Goal: Transaction & Acquisition: Purchase product/service

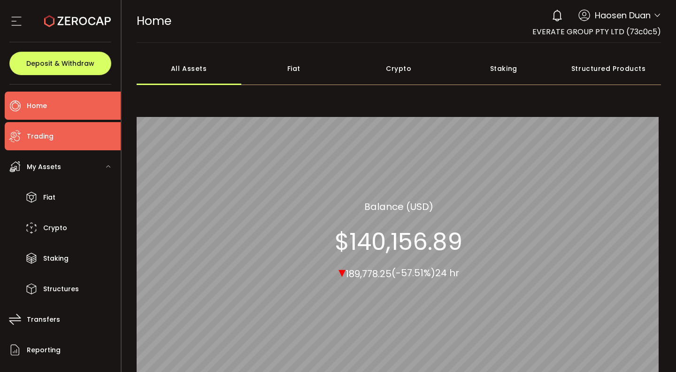
click at [92, 134] on li "Trading" at bounding box center [63, 136] width 116 height 28
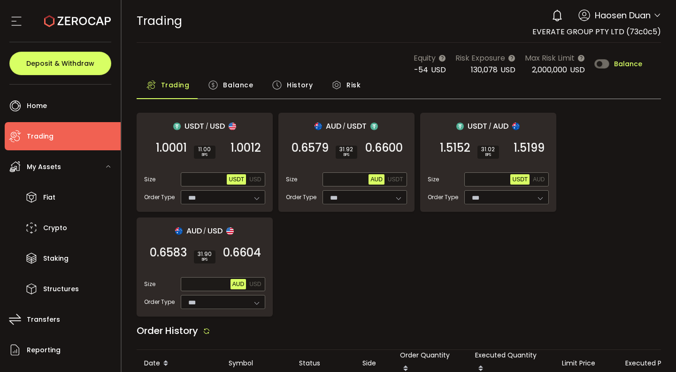
type input "***"
click at [241, 84] on span "Balance" at bounding box center [238, 85] width 30 height 19
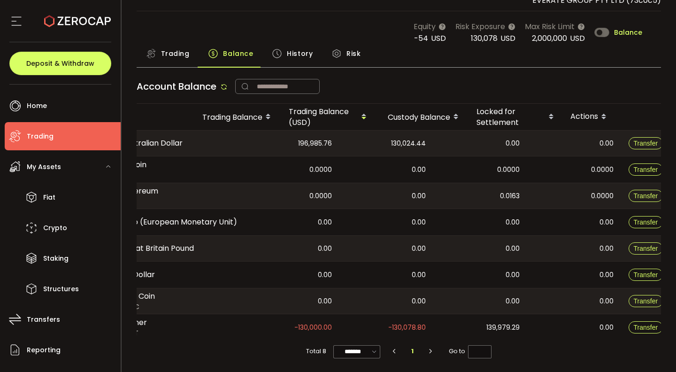
scroll to position [0, 102]
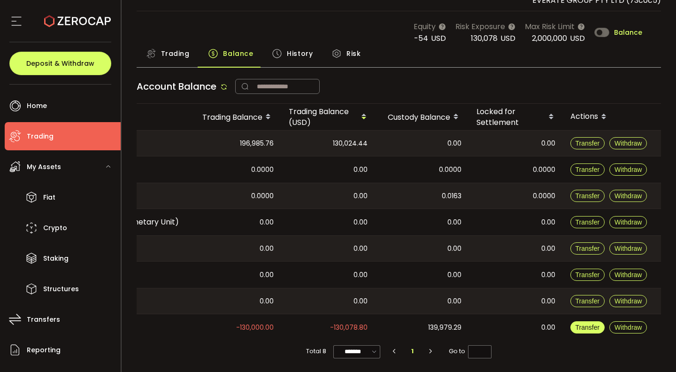
click at [584, 325] on span "Transfer" at bounding box center [587, 327] width 24 height 8
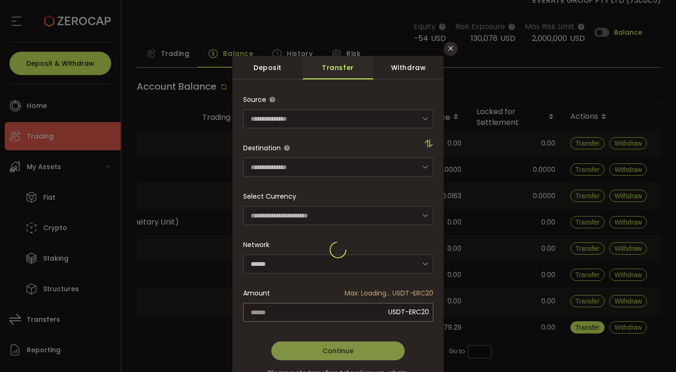
type input "**********"
type input "****"
click at [256, 316] on input "dialog" at bounding box center [338, 312] width 190 height 19
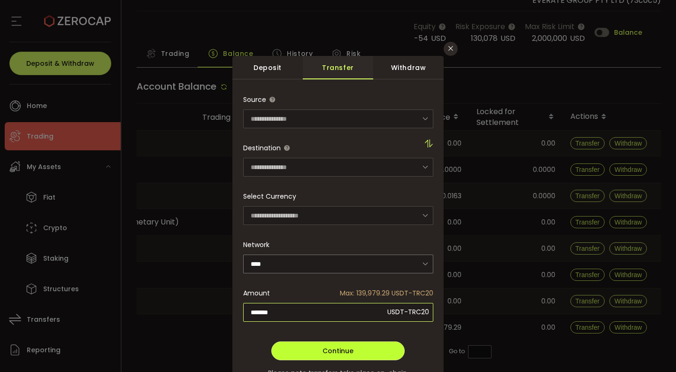
type input "*******"
click at [288, 348] on button "Continue" at bounding box center [337, 350] width 133 height 19
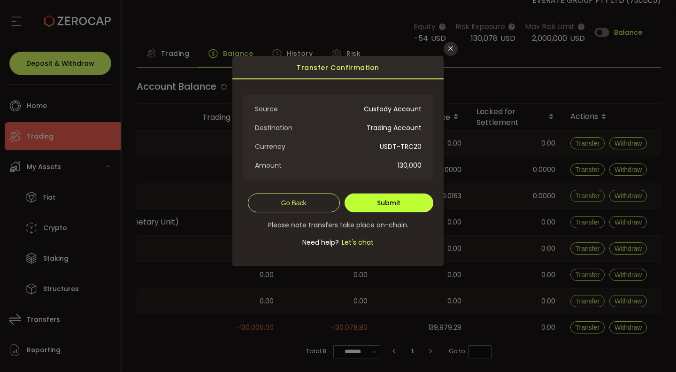
click at [364, 200] on button "Submit" at bounding box center [388, 202] width 89 height 19
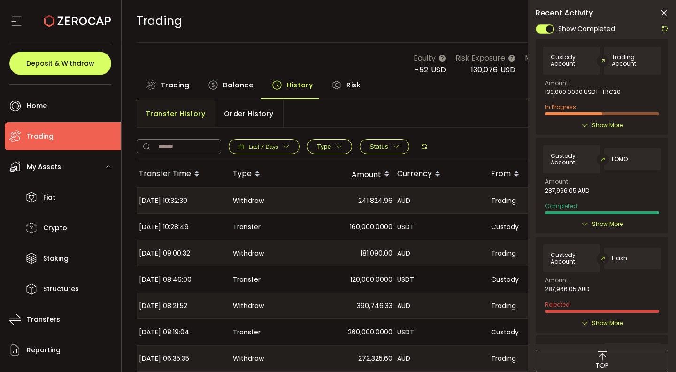
click at [665, 16] on icon at bounding box center [663, 12] width 9 height 9
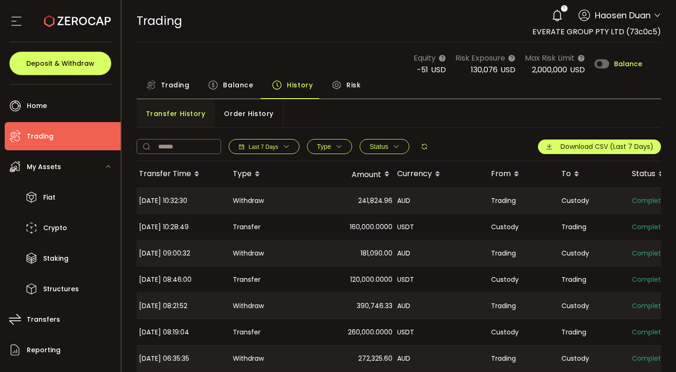
click at [240, 118] on span "Order History" at bounding box center [248, 113] width 49 height 19
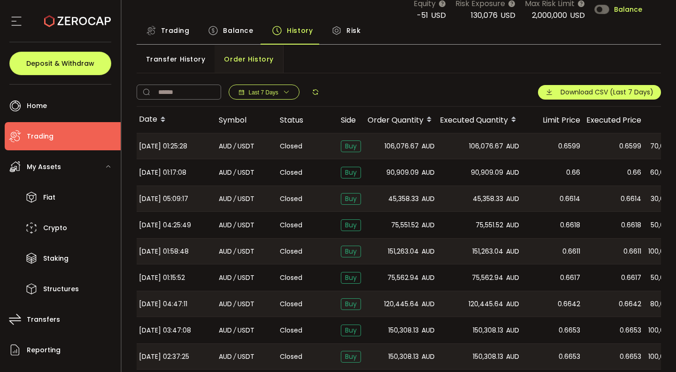
scroll to position [75, 0]
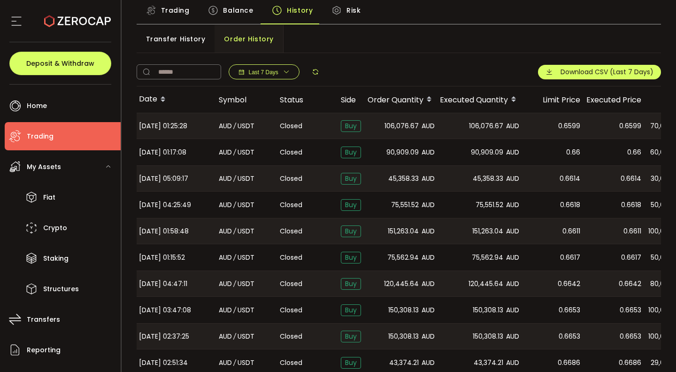
click at [265, 72] on span "Last 7 Days" at bounding box center [264, 72] width 30 height 7
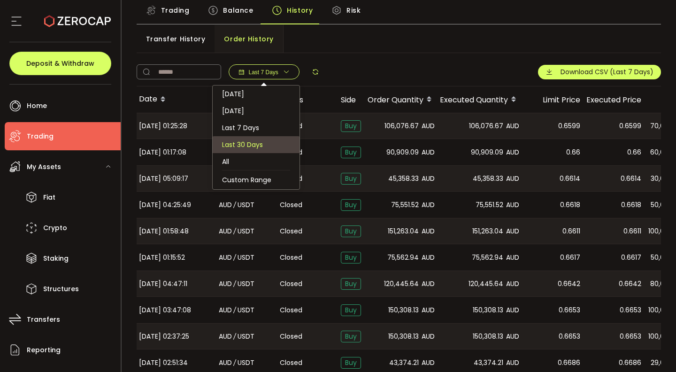
click at [268, 144] on li "Last 30 Days" at bounding box center [256, 144] width 87 height 17
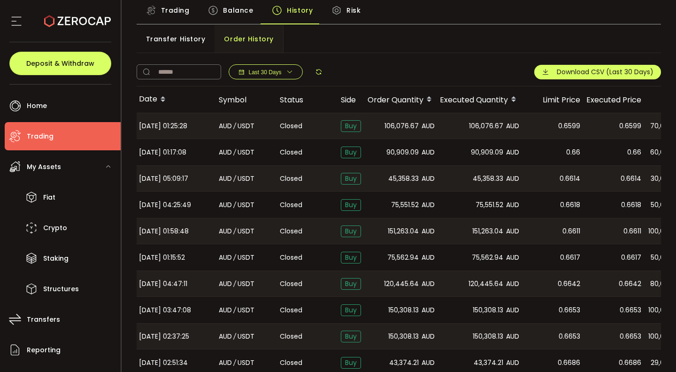
scroll to position [113, 0]
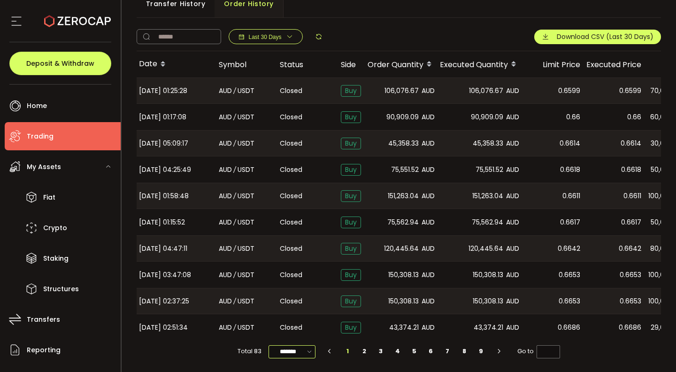
click at [303, 345] on input "*******" at bounding box center [291, 351] width 47 height 13
click at [306, 330] on span "100/page" at bounding box center [291, 327] width 31 height 9
type input "********"
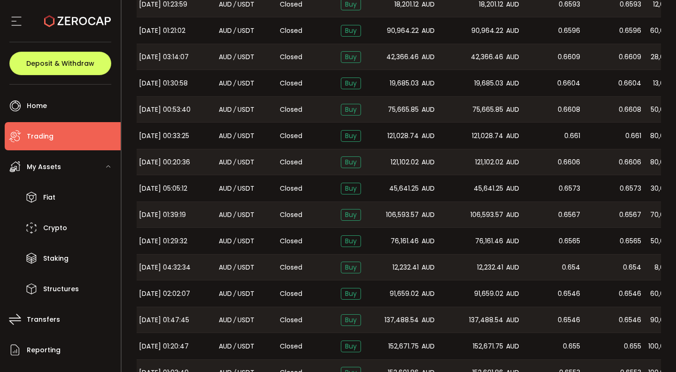
scroll to position [785, 0]
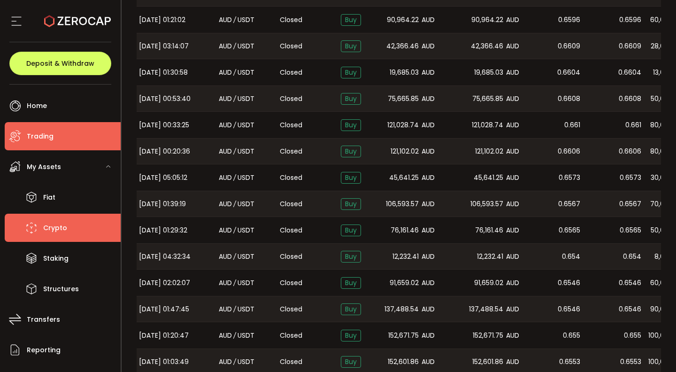
click at [33, 230] on icon at bounding box center [31, 228] width 14 height 14
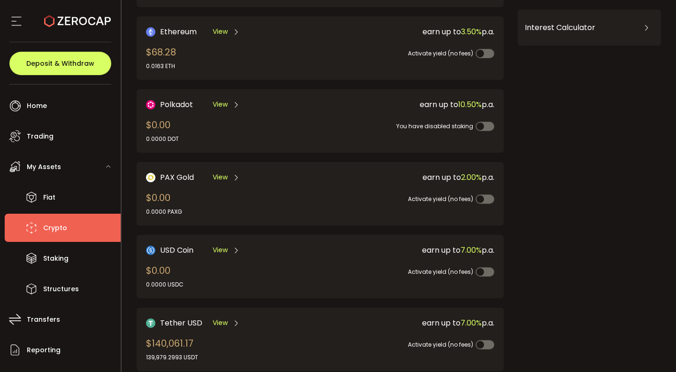
scroll to position [143, 0]
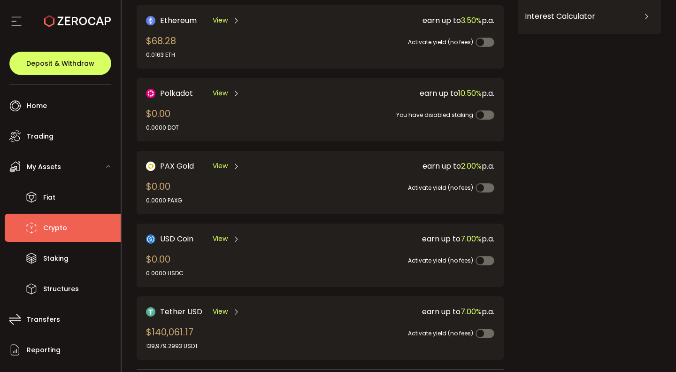
click at [227, 311] on span "View" at bounding box center [220, 311] width 15 height 10
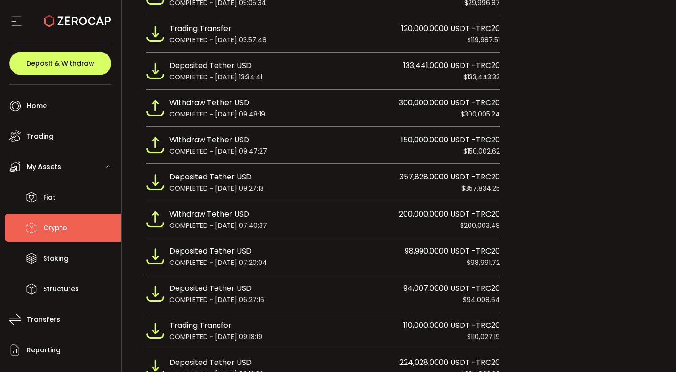
scroll to position [2434, 0]
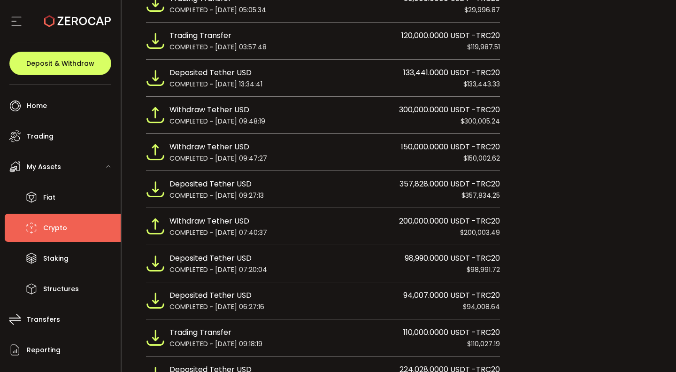
click at [350, 79] on div "COMPLETED ~ [DATE] 13:34:41 $133,443.33" at bounding box center [334, 84] width 330 height 10
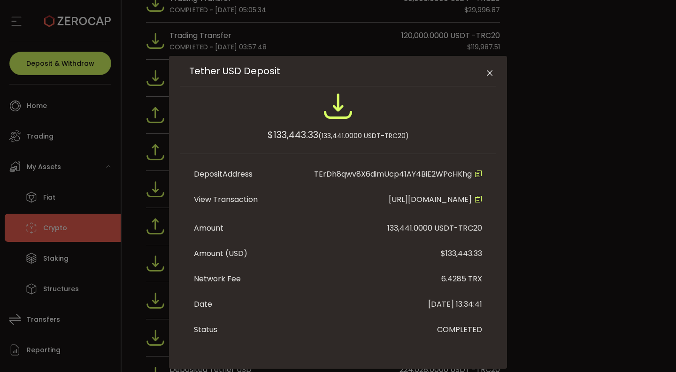
scroll to position [36, 0]
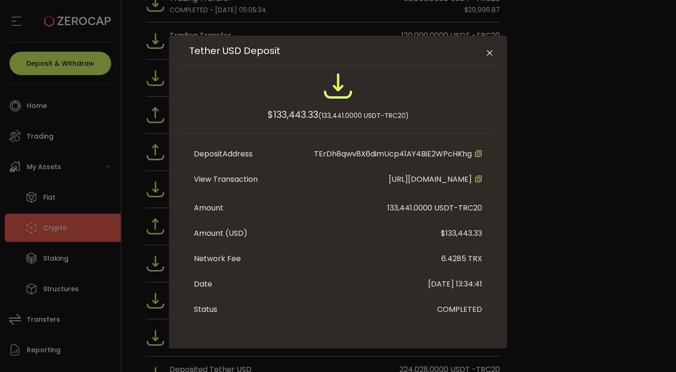
click at [486, 48] on icon "Close" at bounding box center [489, 52] width 9 height 9
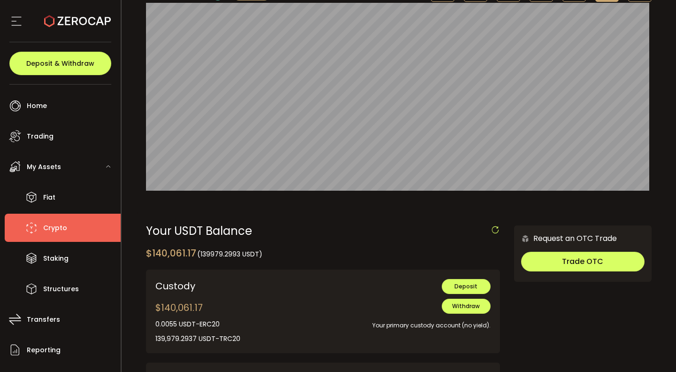
scroll to position [97, 0]
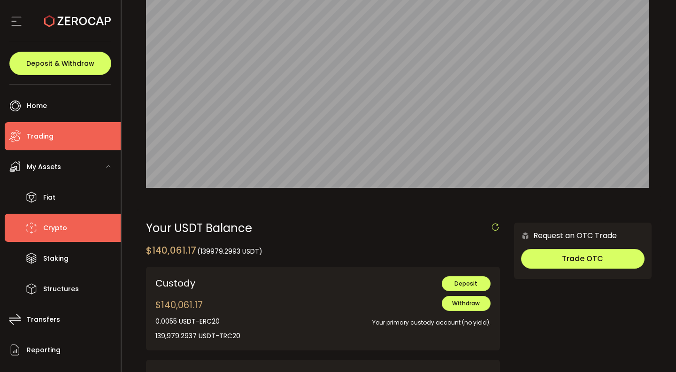
click at [70, 142] on li "Trading" at bounding box center [63, 136] width 116 height 28
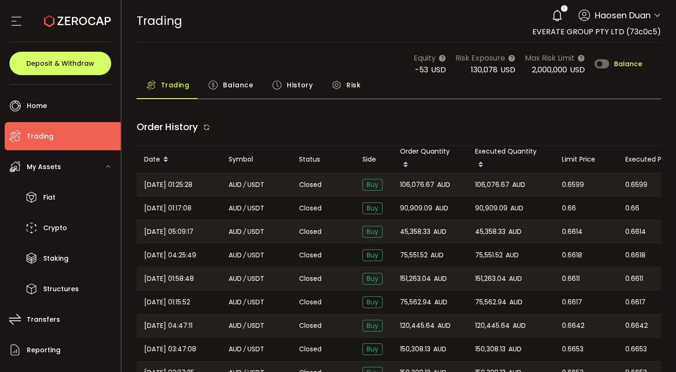
type input "***"
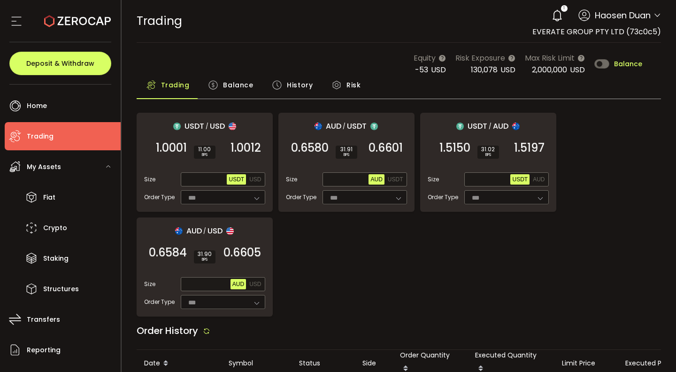
click at [227, 82] on span "Balance" at bounding box center [238, 85] width 30 height 19
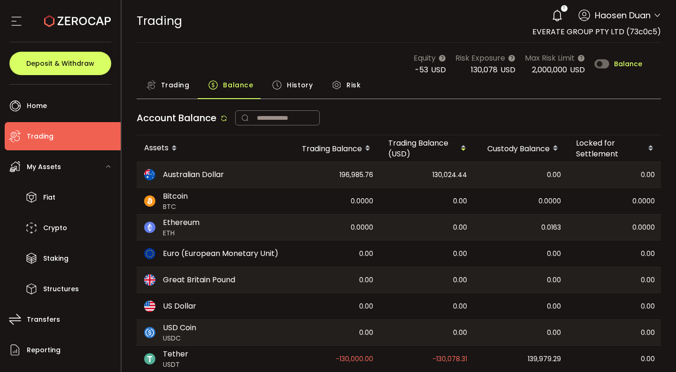
click at [299, 91] on span "History" at bounding box center [300, 85] width 26 height 19
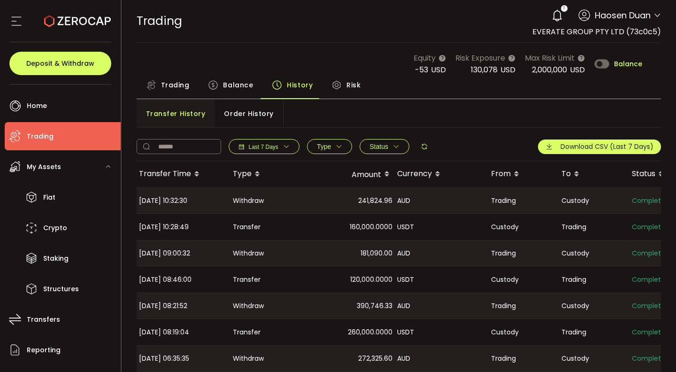
click at [263, 115] on span "Order History" at bounding box center [248, 113] width 49 height 19
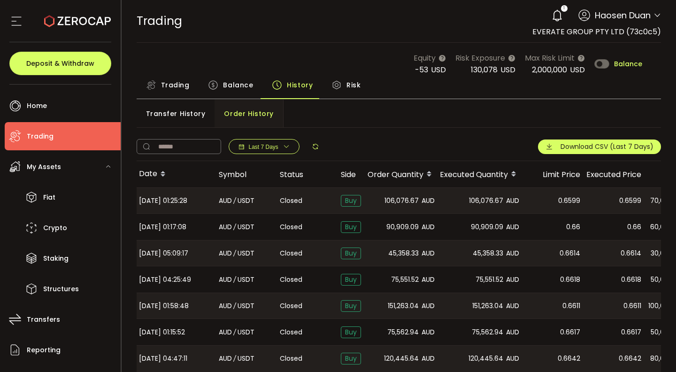
scroll to position [113, 0]
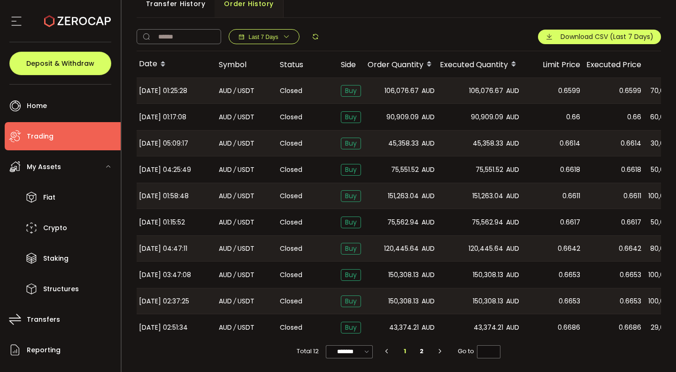
click at [274, 37] on span "Last 7 Days" at bounding box center [264, 37] width 30 height 7
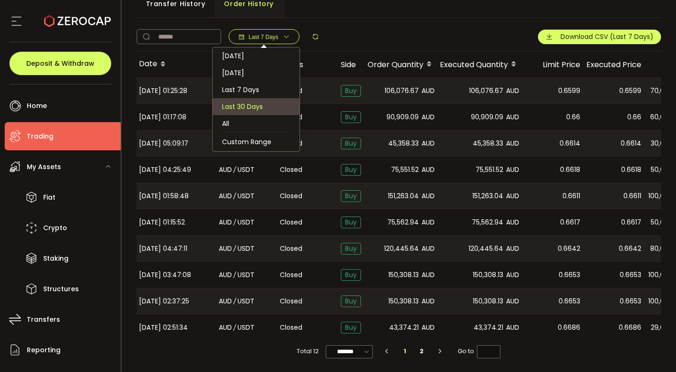
click at [269, 102] on li "Last 30 Days" at bounding box center [256, 106] width 87 height 17
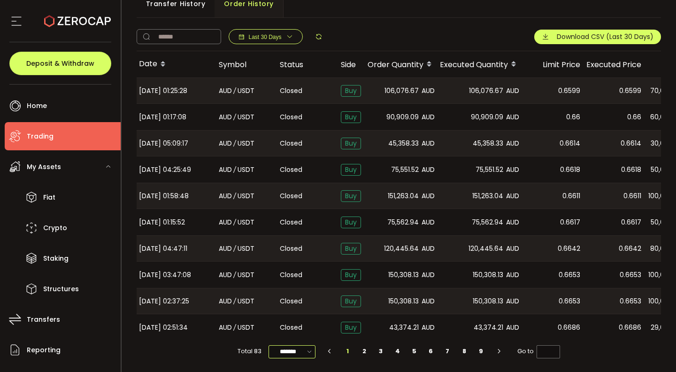
click at [302, 348] on input "*******" at bounding box center [291, 351] width 47 height 13
click at [302, 332] on div "10/page 20/page 50/page 100/page" at bounding box center [293, 303] width 52 height 69
click at [302, 332] on span "100/page" at bounding box center [291, 327] width 31 height 9
type input "********"
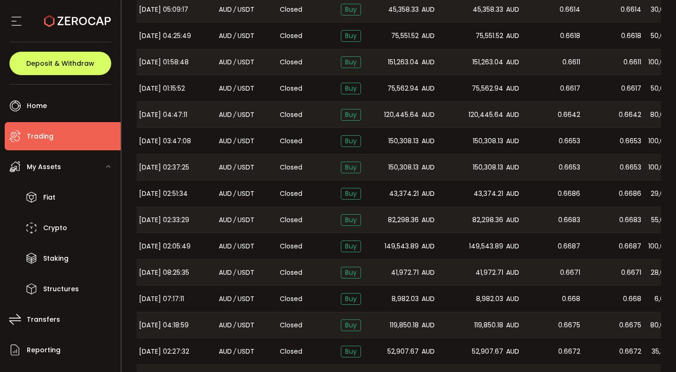
scroll to position [0, 0]
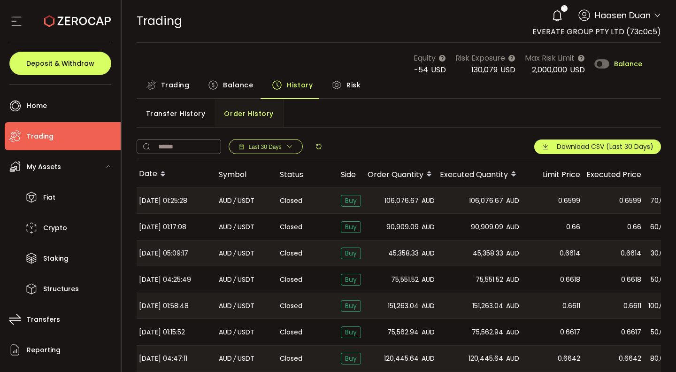
click at [267, 145] on span "Last 30 Days" at bounding box center [265, 147] width 33 height 7
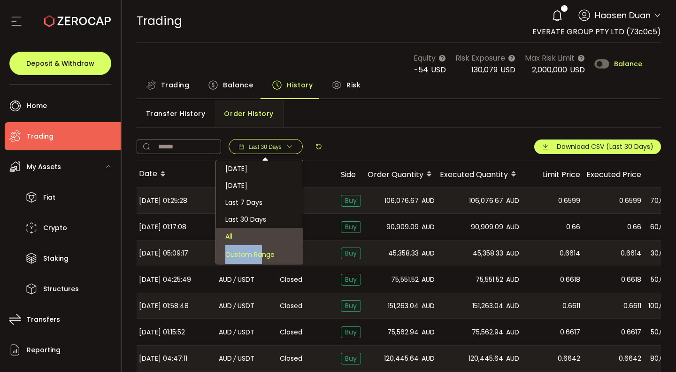
drag, startPoint x: 267, startPoint y: 234, endPoint x: 262, endPoint y: 257, distance: 23.4
click at [262, 257] on ul "**********" at bounding box center [259, 212] width 88 height 105
click at [262, 257] on span "Custom Range" at bounding box center [249, 254] width 49 height 19
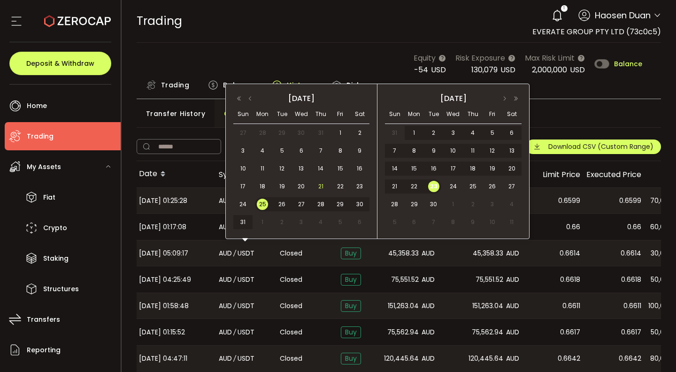
click at [321, 184] on span "21" at bounding box center [320, 186] width 11 height 11
click at [436, 184] on span "23" at bounding box center [433, 186] width 11 height 11
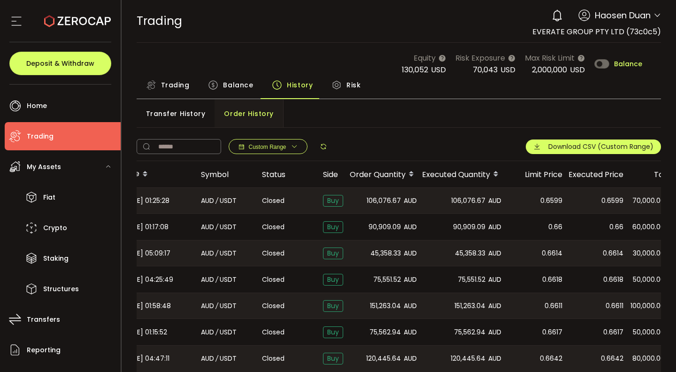
click at [184, 82] on span "Trading" at bounding box center [175, 85] width 29 height 19
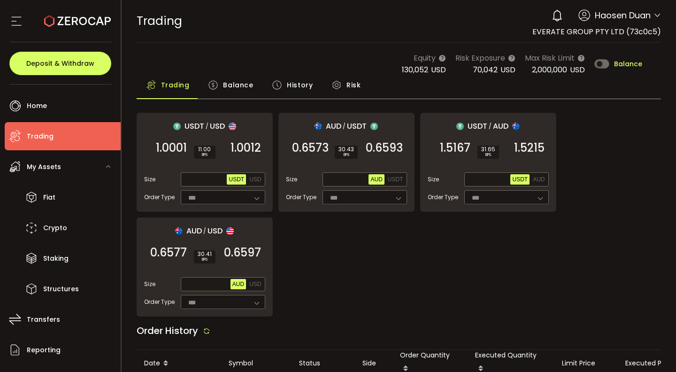
click at [245, 88] on span "Balance" at bounding box center [238, 85] width 30 height 19
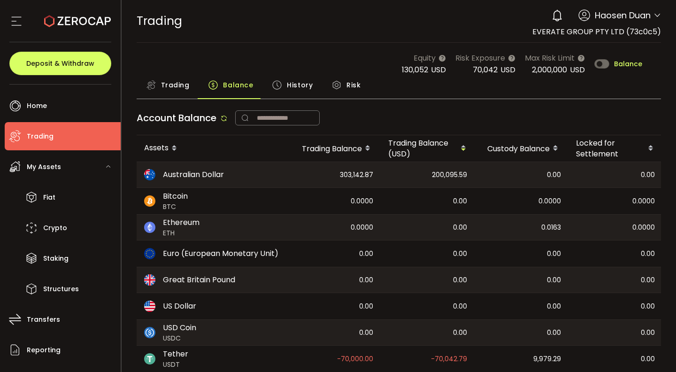
click at [343, 117] on div "Account Balance" at bounding box center [399, 121] width 525 height 30
click at [168, 92] on span "Trading" at bounding box center [175, 85] width 29 height 19
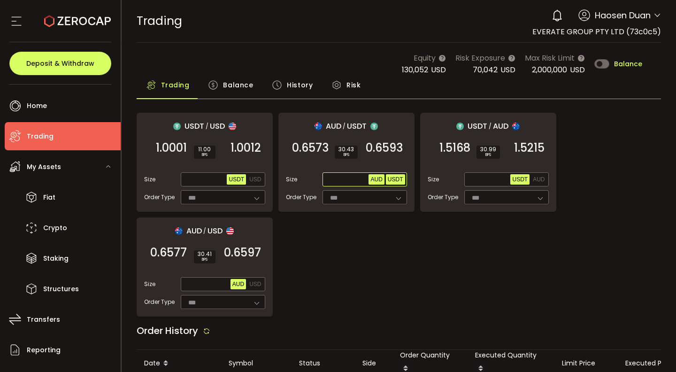
click at [392, 181] on span "USDT" at bounding box center [395, 179] width 15 height 7
click at [341, 180] on input "text" at bounding box center [346, 180] width 45 height 10
click at [375, 153] on span "0.6593" at bounding box center [384, 147] width 37 height 9
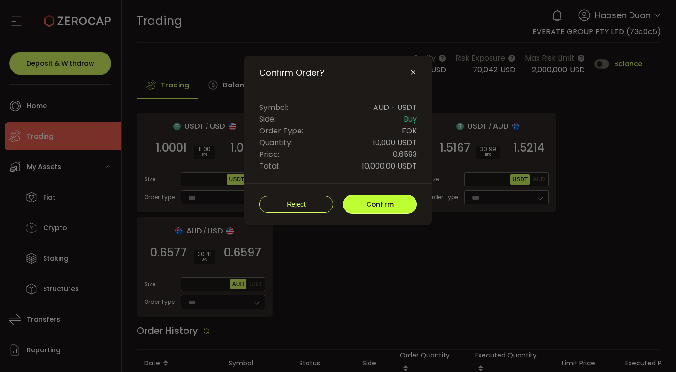
click at [373, 206] on span "Confirm" at bounding box center [380, 203] width 28 height 9
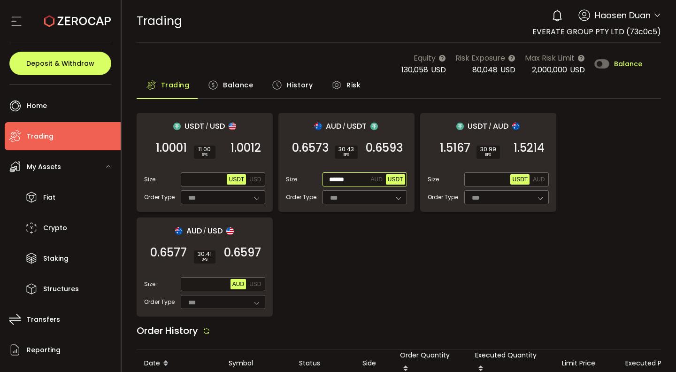
drag, startPoint x: 354, startPoint y: 179, endPoint x: 314, endPoint y: 180, distance: 40.4
click at [314, 180] on div "Size ****** AUD USDT" at bounding box center [346, 179] width 121 height 14
type input "******"
click at [399, 153] on span "0.6593" at bounding box center [384, 147] width 37 height 9
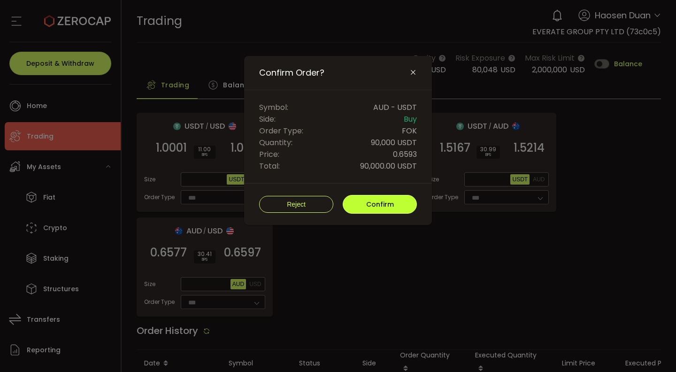
click at [357, 206] on button "Confirm" at bounding box center [380, 204] width 74 height 19
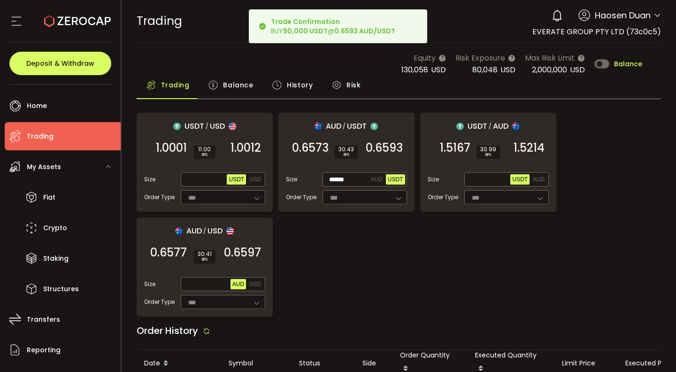
click at [353, 238] on div "USDT / USD 1.0001 SELL 11.00 BPS 1.0012 BUY Size Max USDT USD Order Type *** FO…" at bounding box center [399, 215] width 525 height 204
click at [240, 87] on span "Balance" at bounding box center [238, 85] width 30 height 19
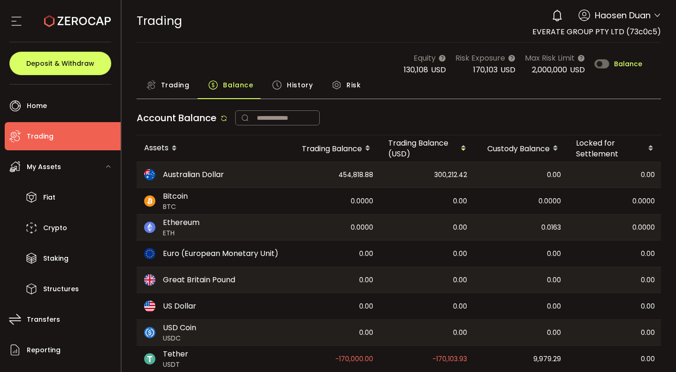
click at [176, 93] on span "Trading" at bounding box center [175, 85] width 29 height 19
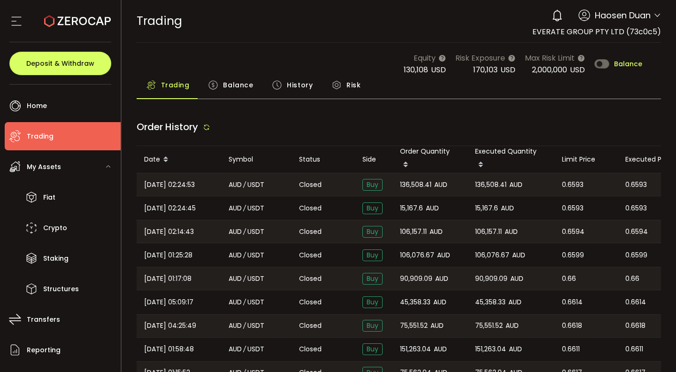
type input "***"
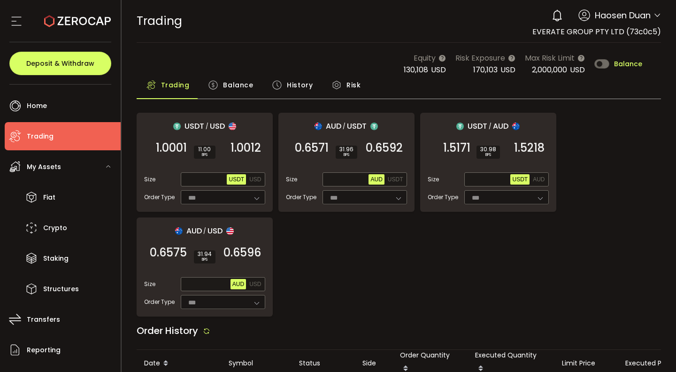
click at [238, 85] on span "Balance" at bounding box center [238, 85] width 30 height 19
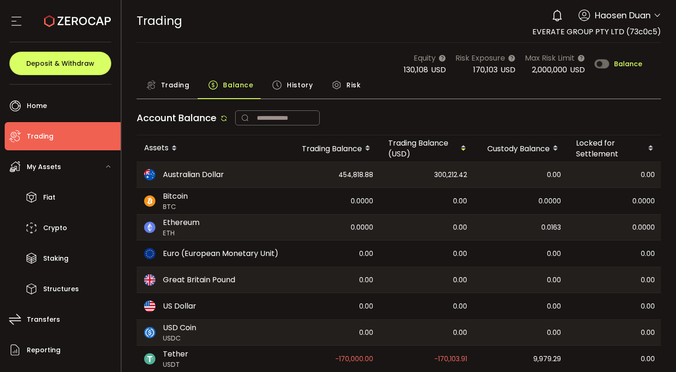
click at [190, 84] on div "Trading" at bounding box center [168, 87] width 62 height 23
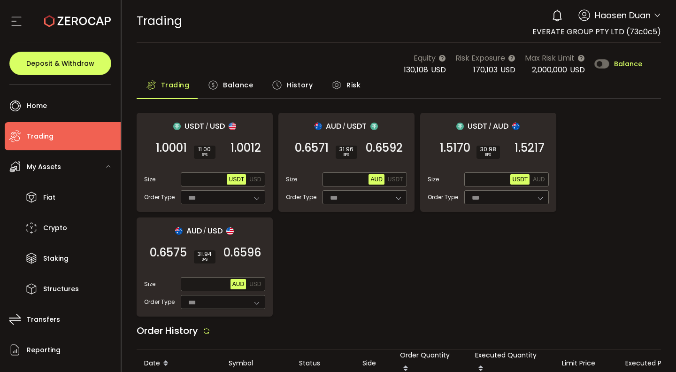
click at [240, 92] on span "Balance" at bounding box center [238, 85] width 30 height 19
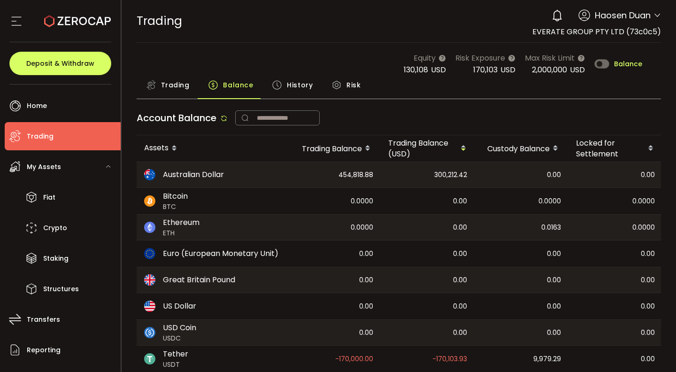
click at [295, 89] on span "History" at bounding box center [300, 85] width 26 height 19
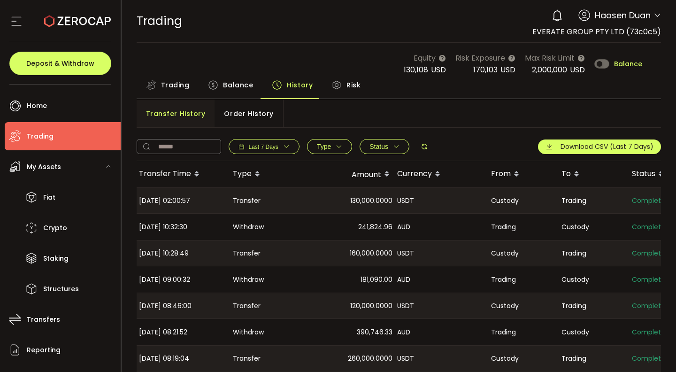
click at [267, 115] on span "Order History" at bounding box center [248, 113] width 49 height 19
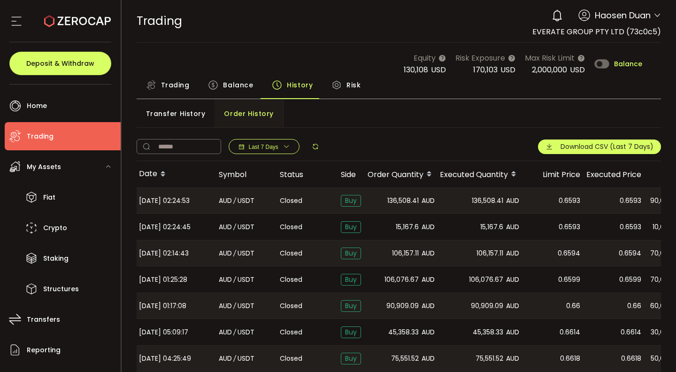
click at [163, 81] on span "Trading" at bounding box center [175, 85] width 29 height 19
